Goal: Navigation & Orientation: Find specific page/section

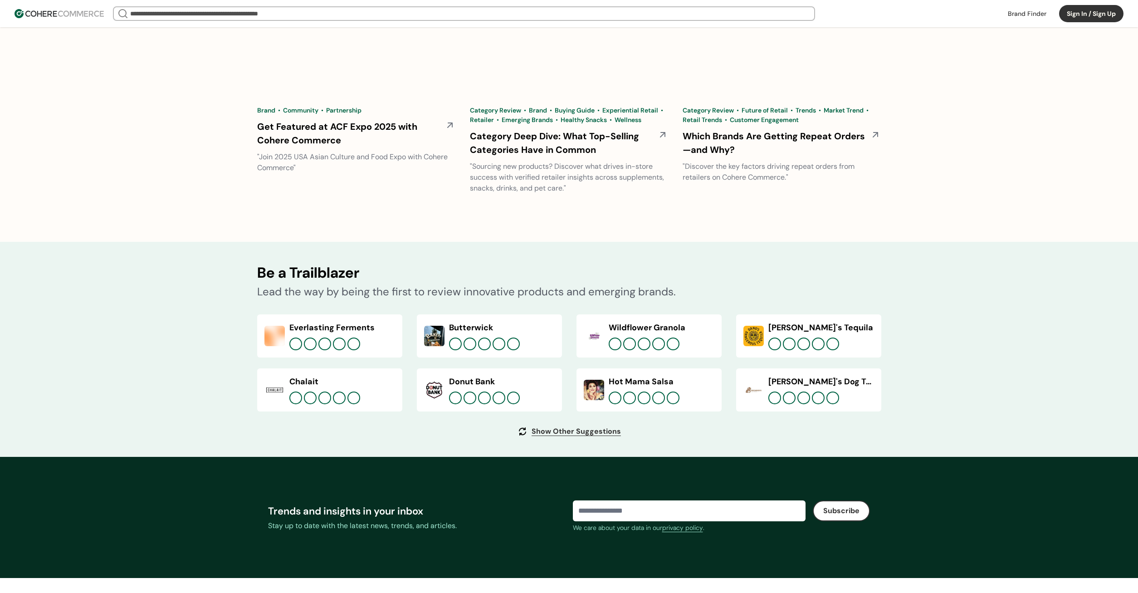
scroll to position [3224, 0]
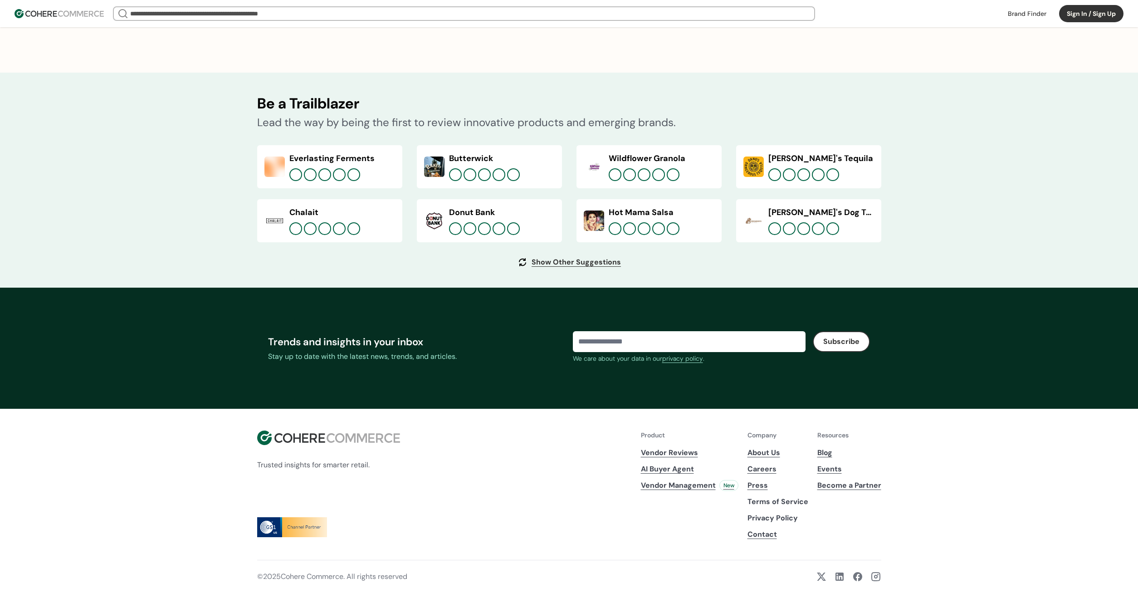
click at [695, 407] on div "Trends and insights in your inbox Stay up to date with the latest news, trends,…" at bounding box center [569, 348] width 624 height 121
click at [771, 452] on link "About Us" at bounding box center [778, 452] width 61 height 11
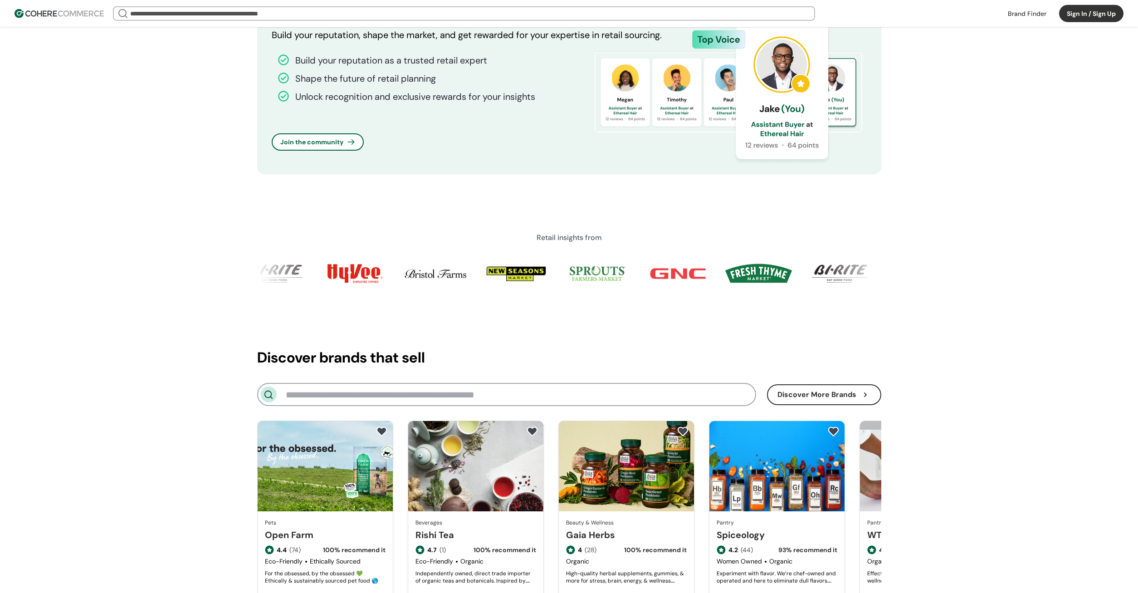
scroll to position [817, 0]
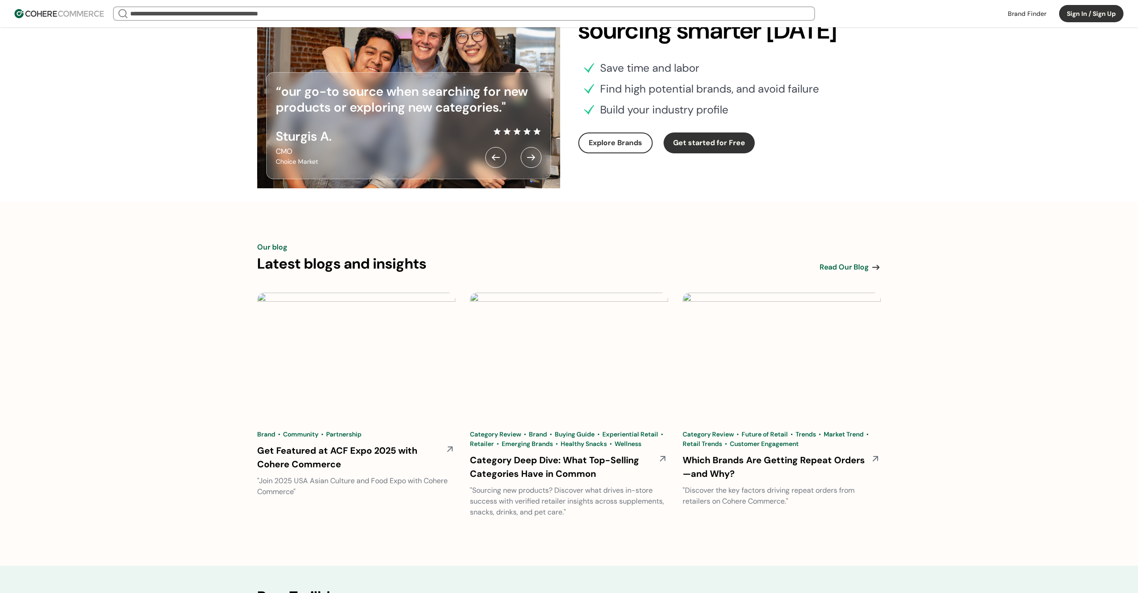
scroll to position [2546, 0]
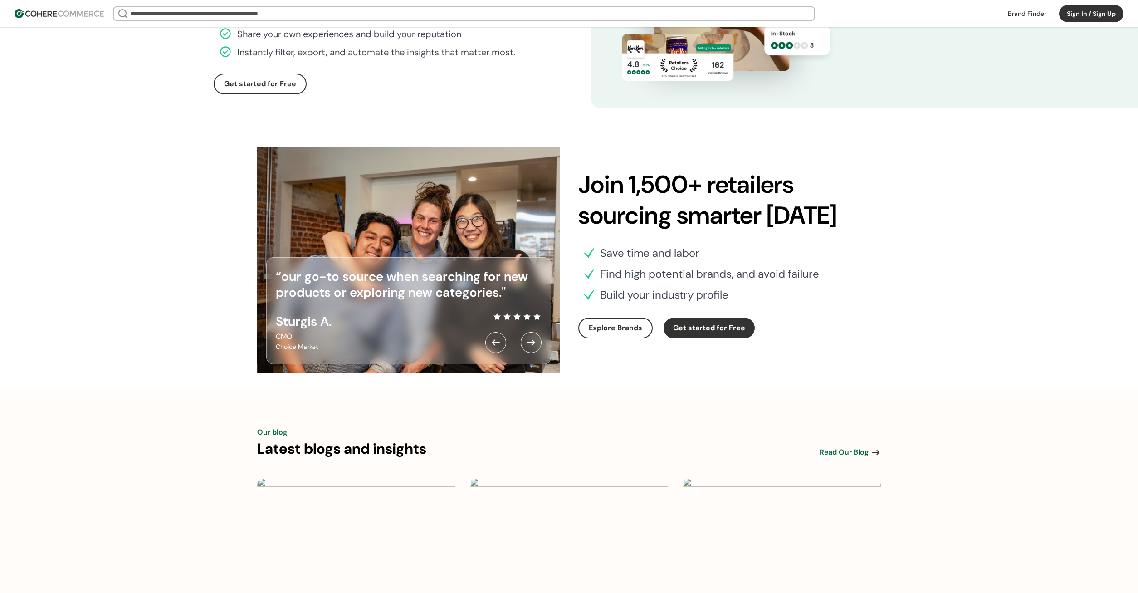
click at [535, 343] on div at bounding box center [531, 342] width 21 height 21
click at [495, 344] on div at bounding box center [496, 342] width 21 height 21
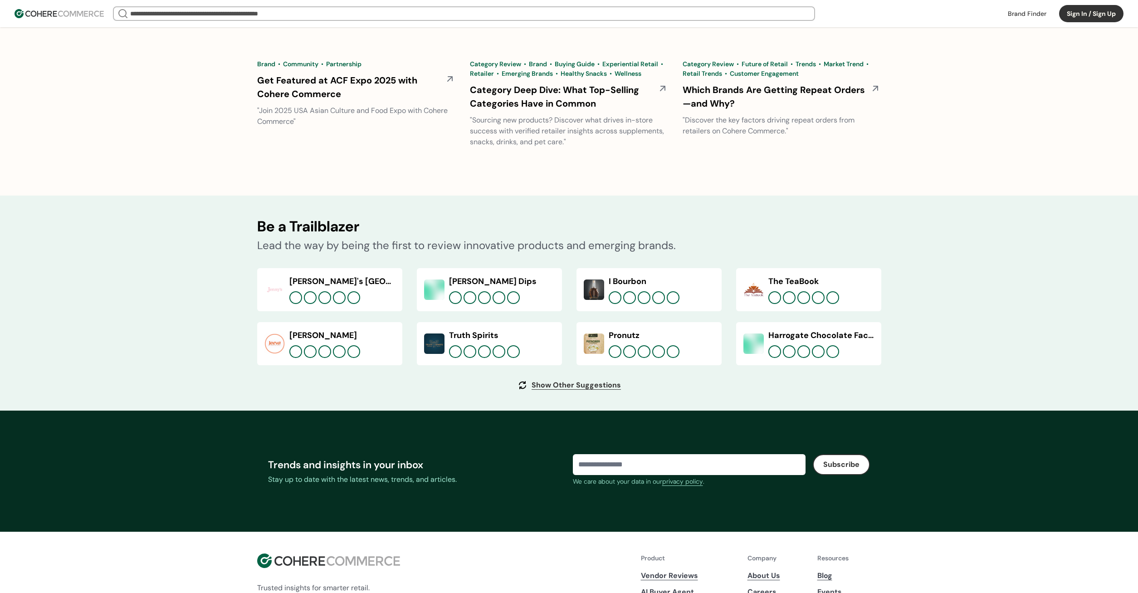
scroll to position [3224, 0]
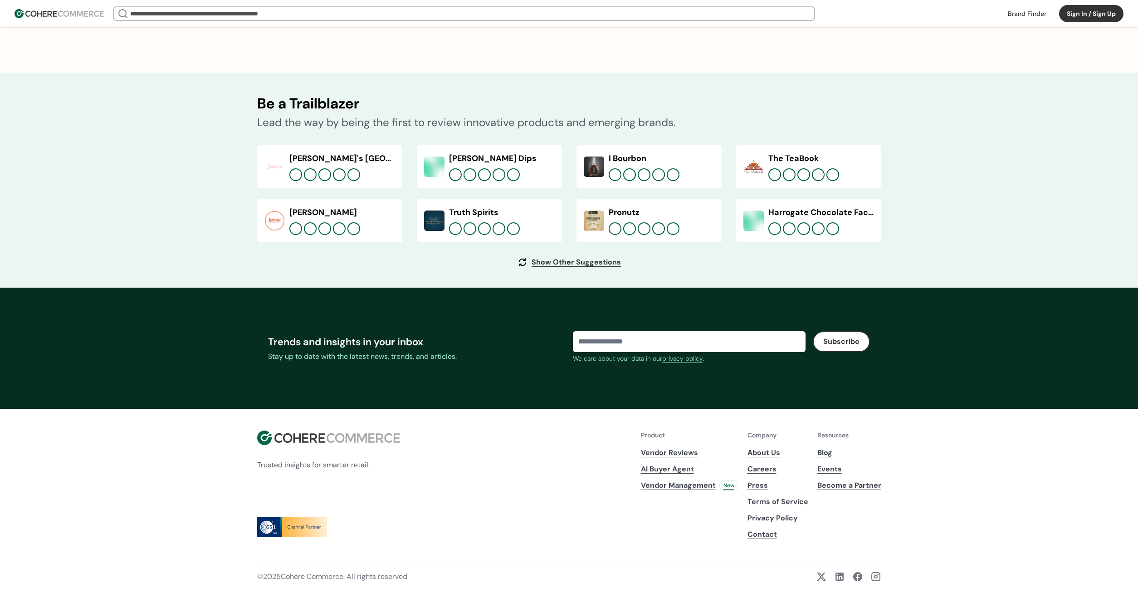
click at [768, 485] on link "Press" at bounding box center [778, 485] width 61 height 11
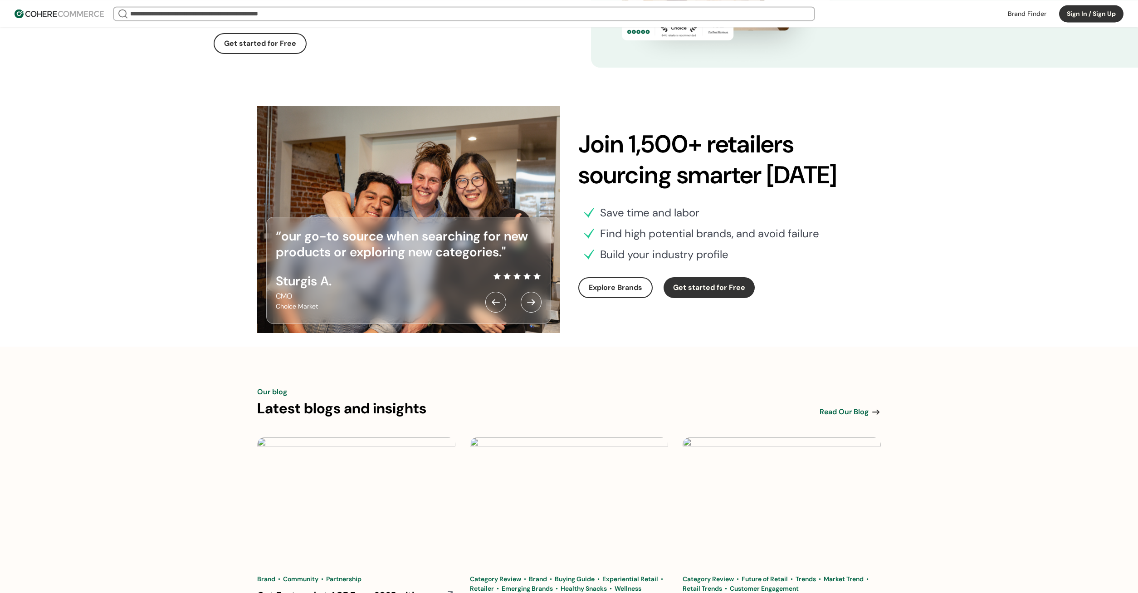
scroll to position [2437, 0]
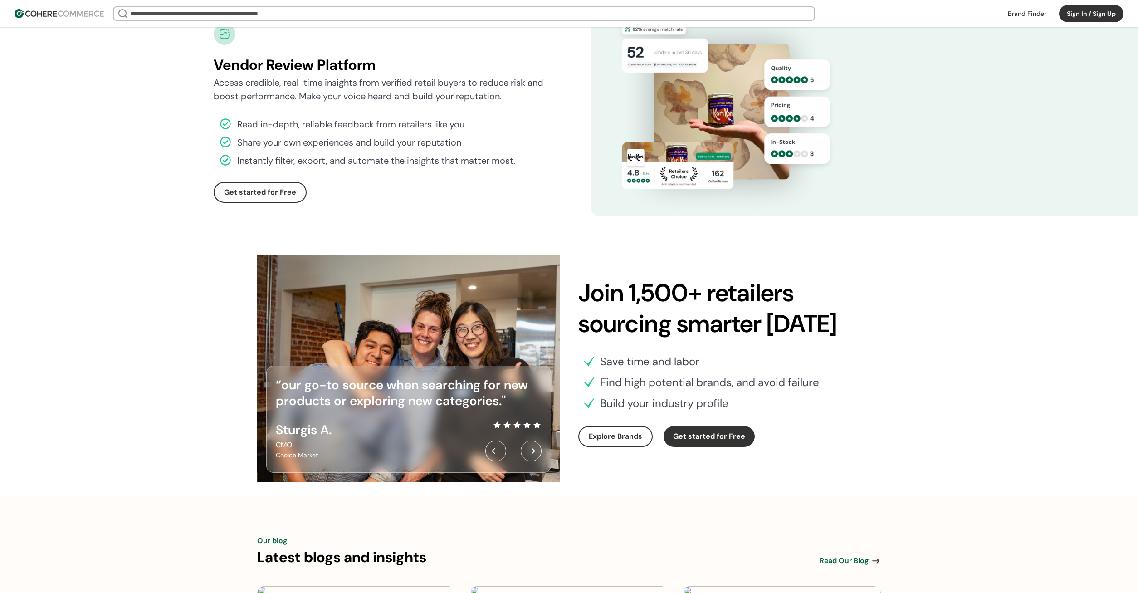
click at [467, 335] on div "“our go-to source when searching for new products or exploring new categories."…" at bounding box center [408, 368] width 303 height 227
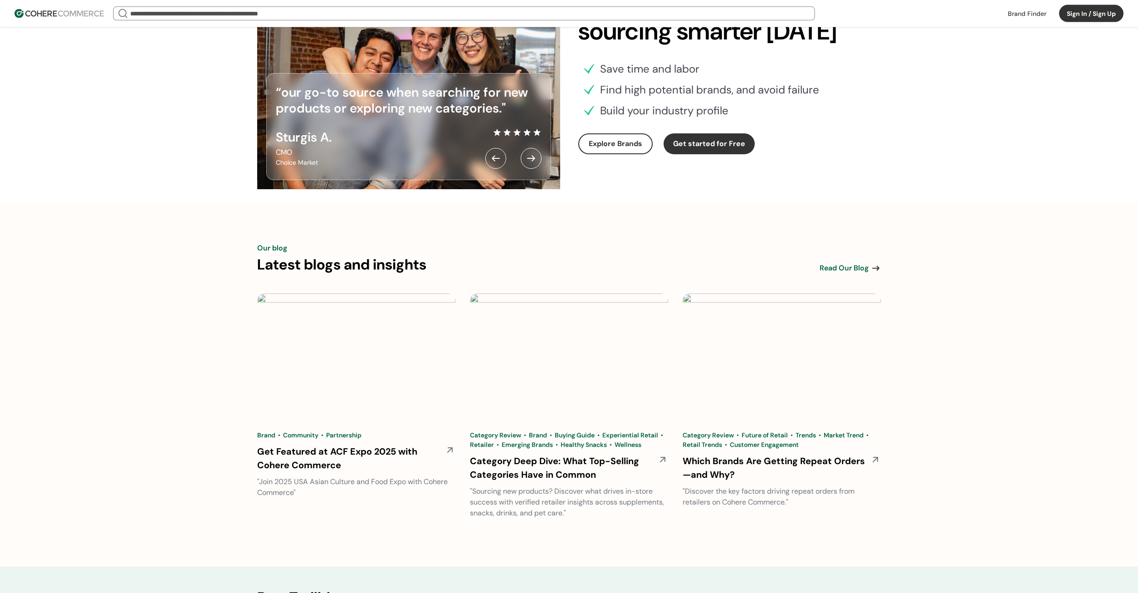
scroll to position [2807, 0]
